Goal: Navigation & Orientation: Find specific page/section

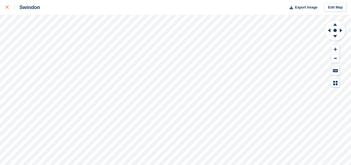
click at [7, 8] on icon at bounding box center [6, 6] width 3 height 3
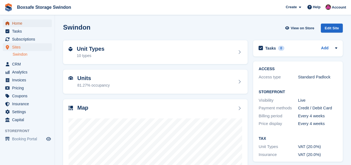
click at [21, 21] on span "Home" at bounding box center [28, 23] width 33 height 8
